Goal: Task Accomplishment & Management: Manage account settings

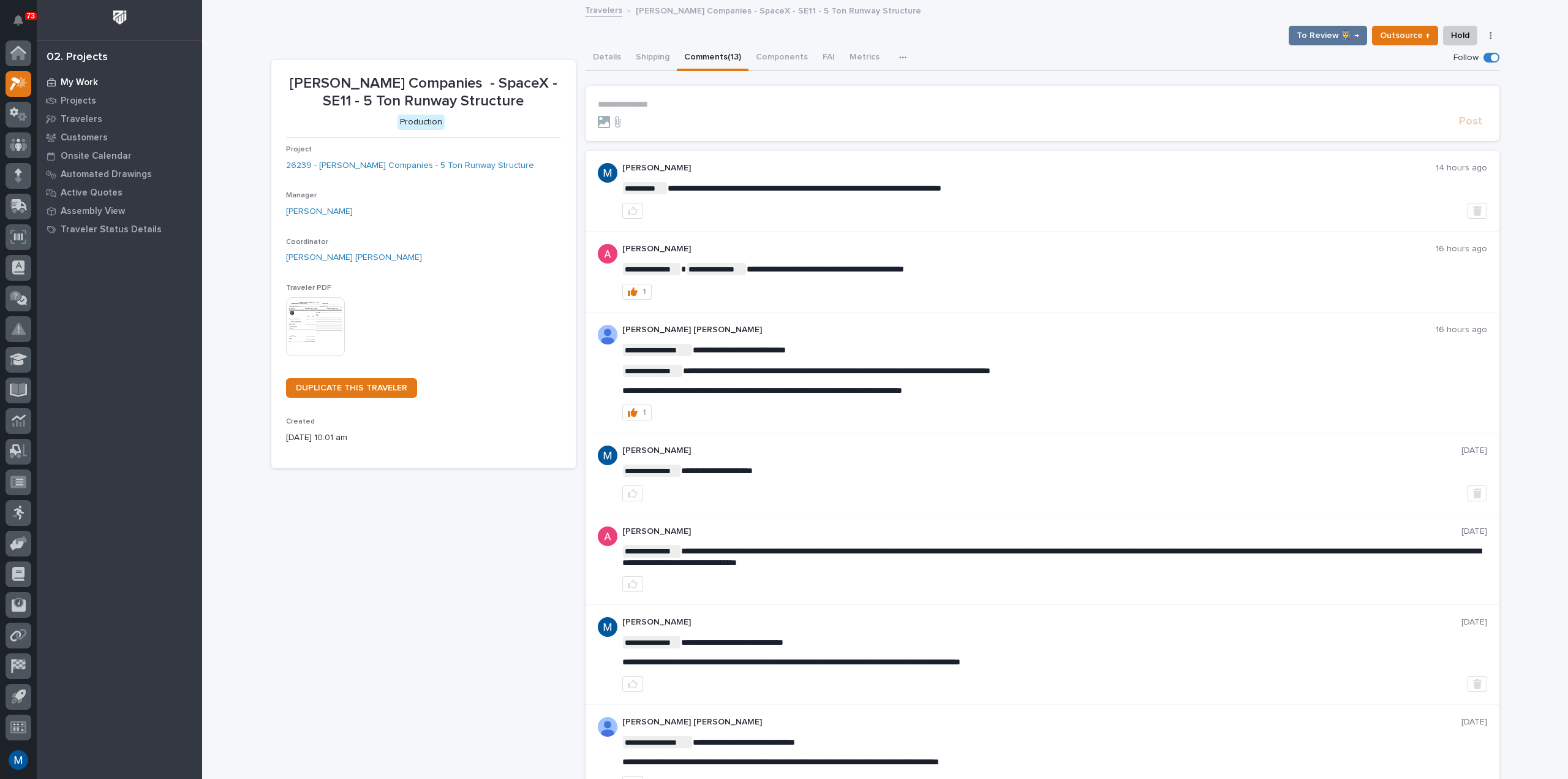
click at [100, 80] on div "My Work" at bounding box center [120, 81] width 160 height 17
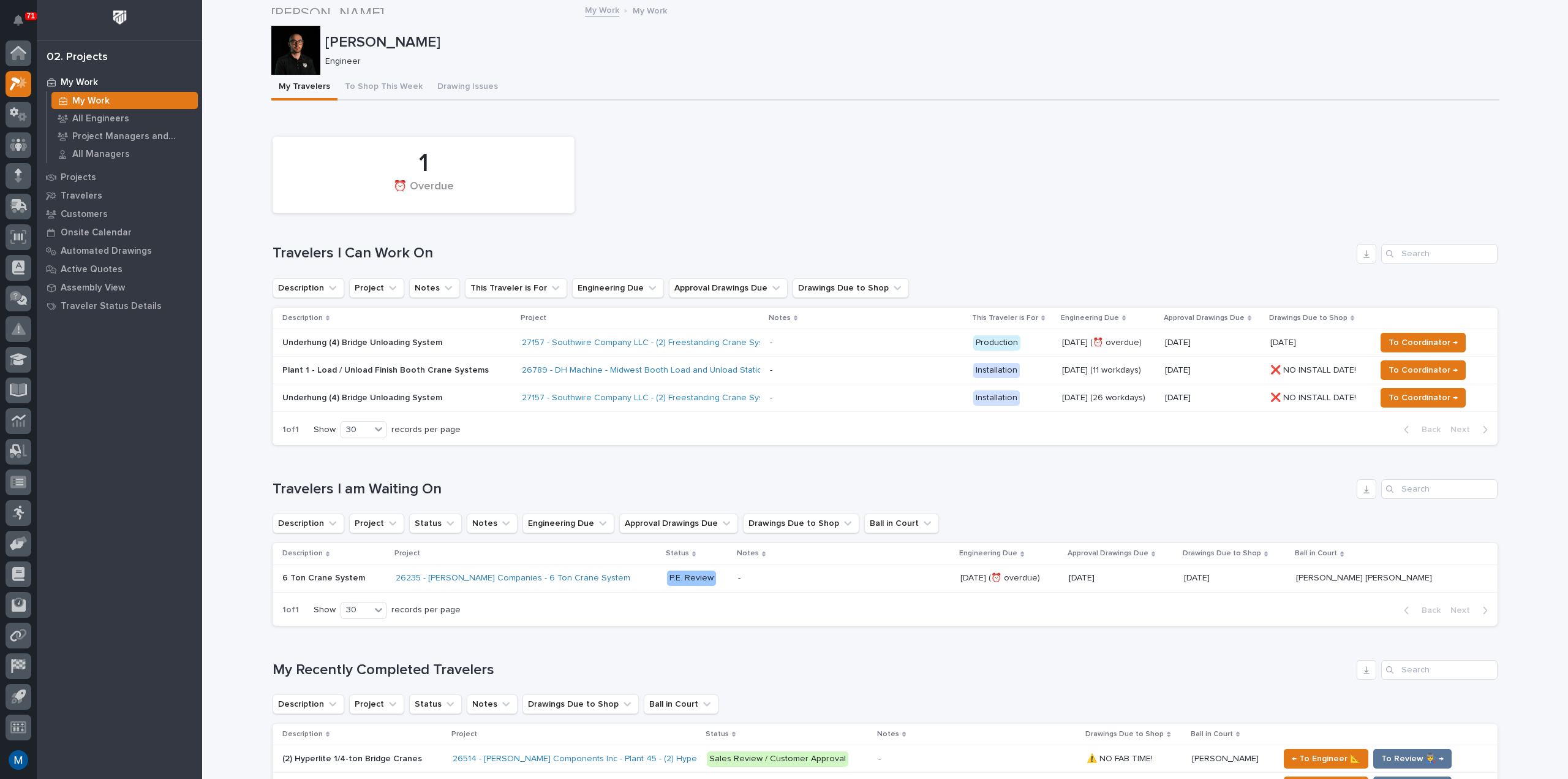
click at [716, 131] on div "1 ⏰ Overdue" at bounding box center [885, 174] width 1237 height 89
